Goal: Transaction & Acquisition: Purchase product/service

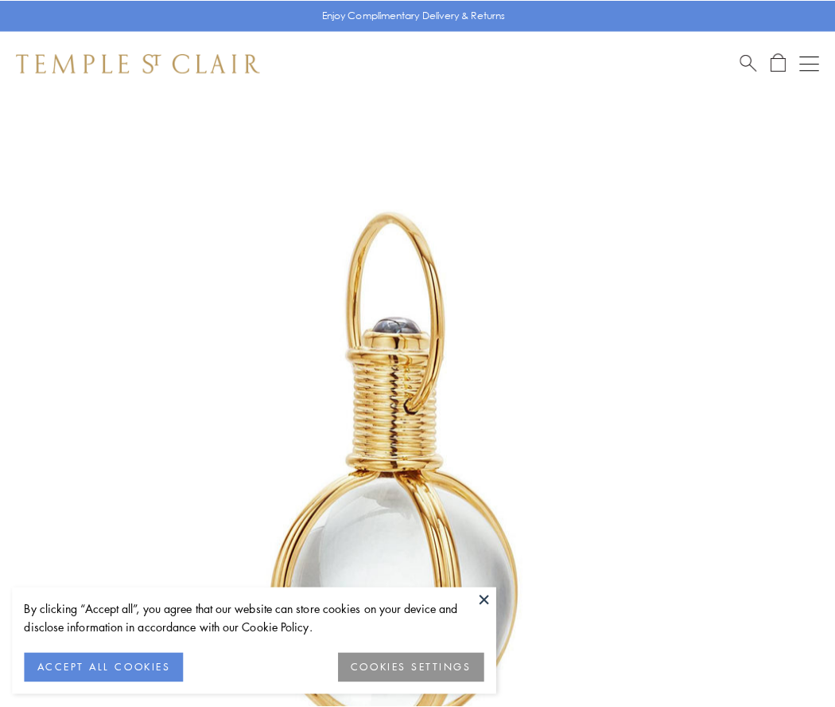
scroll to position [415, 0]
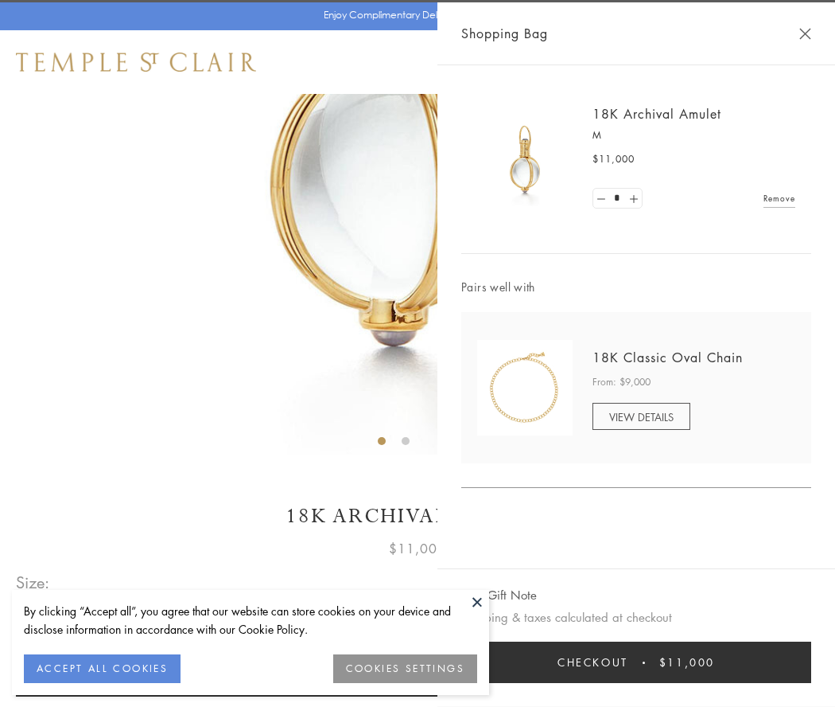
click at [637, 662] on button "Checkout $11,000" at bounding box center [636, 661] width 350 height 41
